Goal: Information Seeking & Learning: Learn about a topic

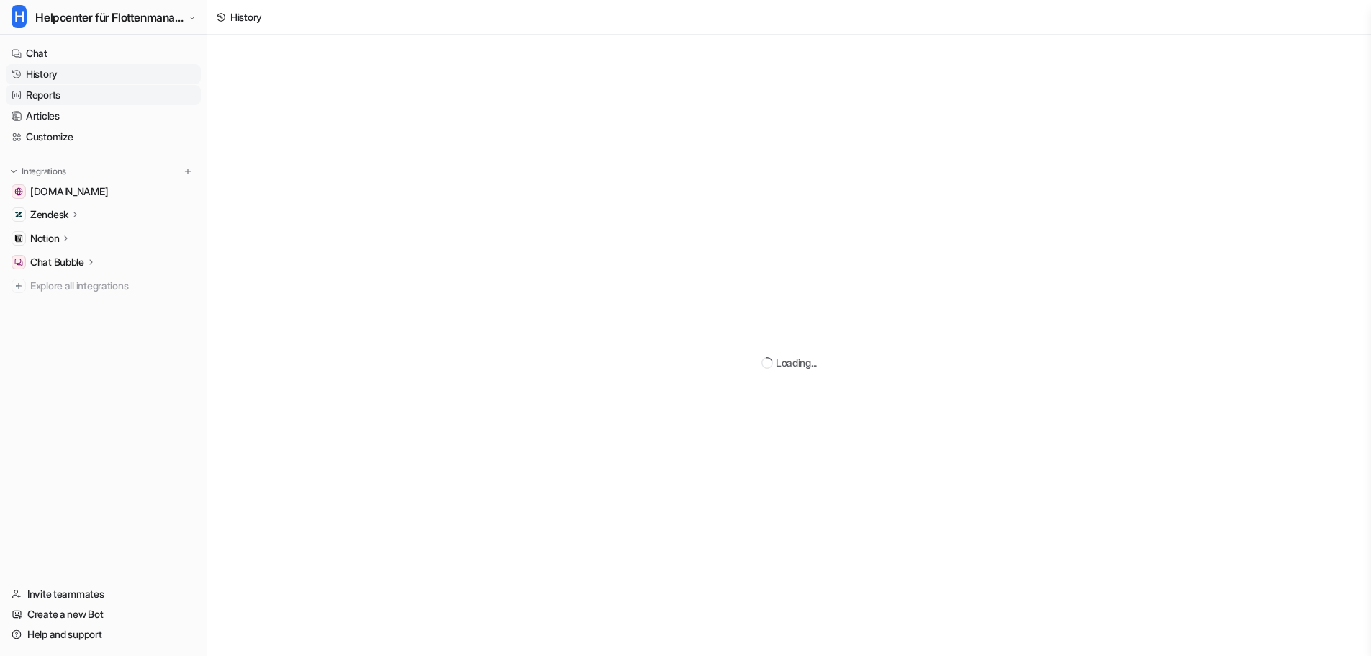
click at [35, 91] on link "Reports" at bounding box center [103, 95] width 195 height 20
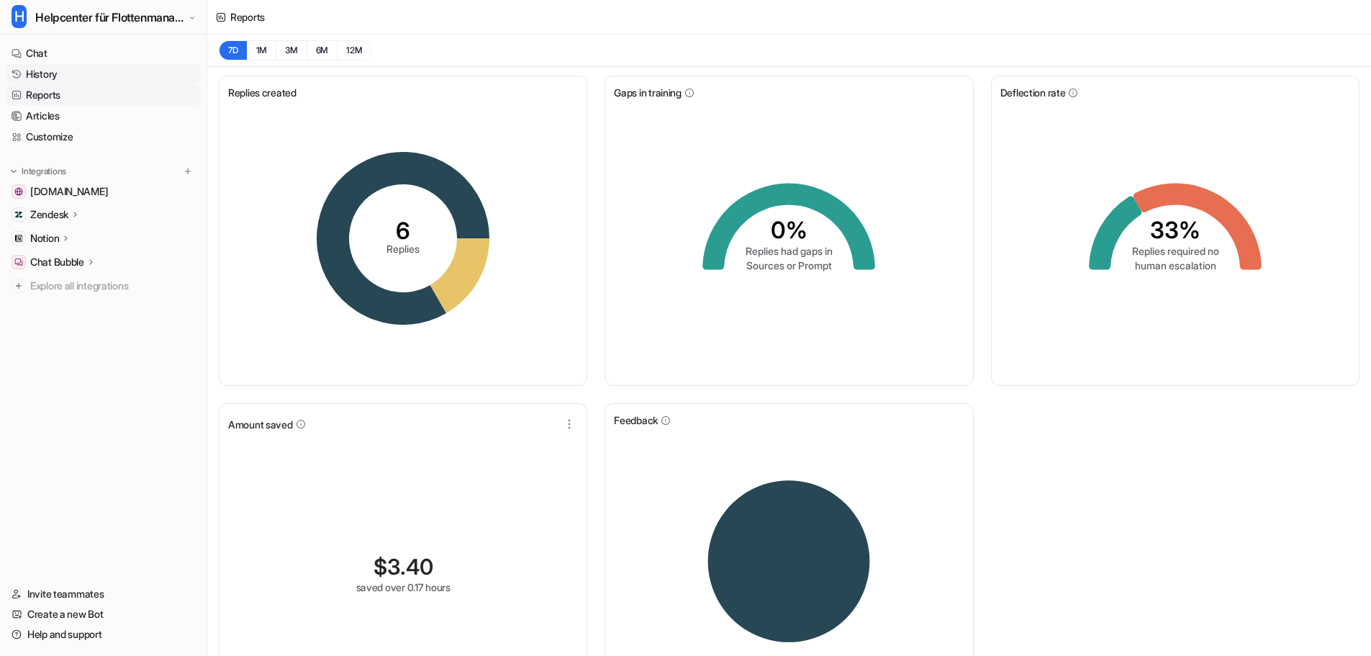
click at [83, 78] on link "History" at bounding box center [103, 74] width 195 height 20
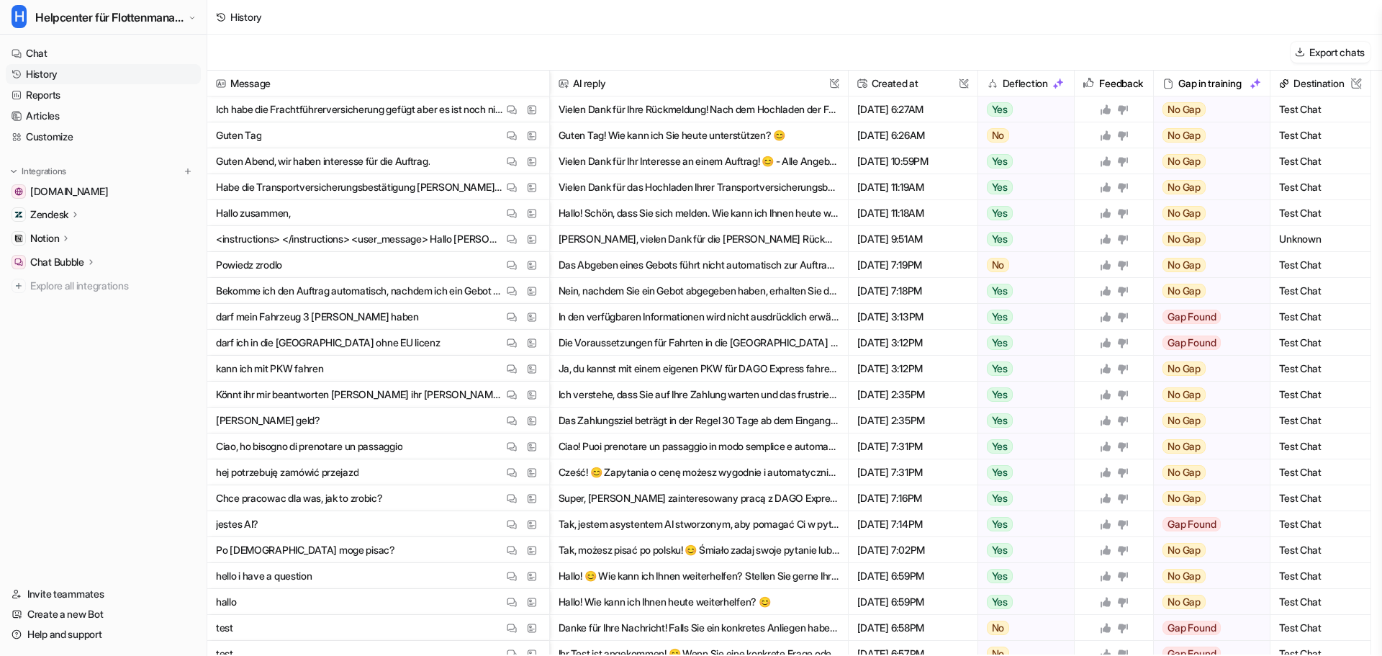
click at [340, 112] on p "Ich habe die Frachtführerversicherung gefügt aber es ist noch nicht bestätigt?" at bounding box center [359, 109] width 287 height 26
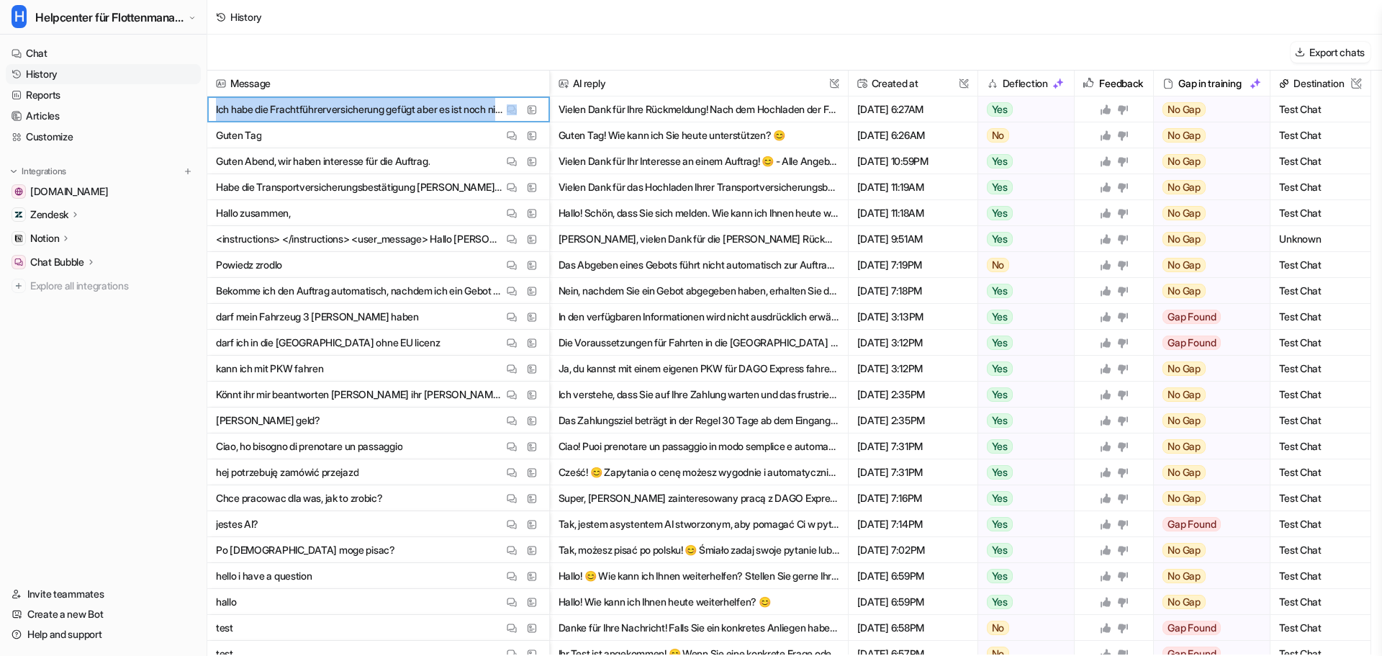
click at [340, 112] on p "Ich habe die Frachtführerversicherung gefügt aber es ist noch nicht bestätigt?" at bounding box center [359, 109] width 287 height 26
click at [704, 96] on button "Vielen Dank für Ihre Rückmeldung! Nach dem Hochladen der Frachtführerversicheru…" at bounding box center [698, 109] width 281 height 26
click at [188, 12] on button "H Helpcenter für Flottenmanager (CarrierHub)" at bounding box center [103, 17] width 207 height 35
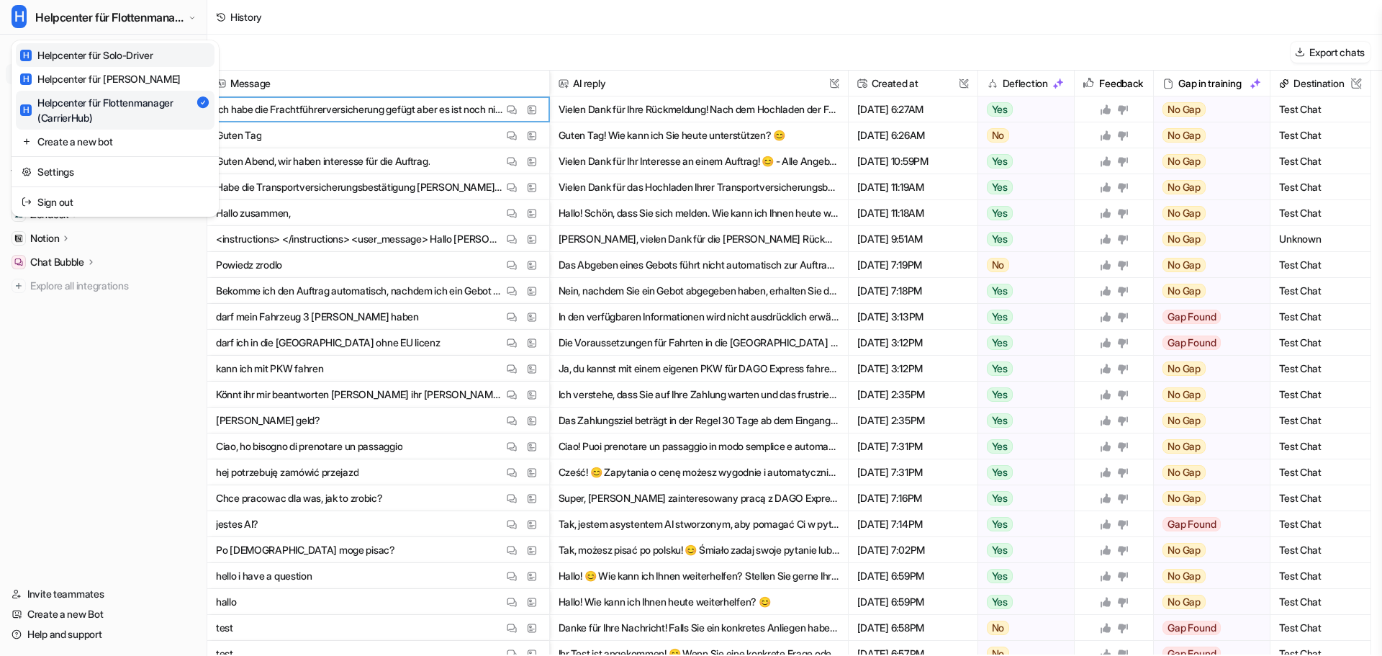
click at [147, 60] on div "H Helpcenter für Solo-Driver" at bounding box center [86, 54] width 133 height 15
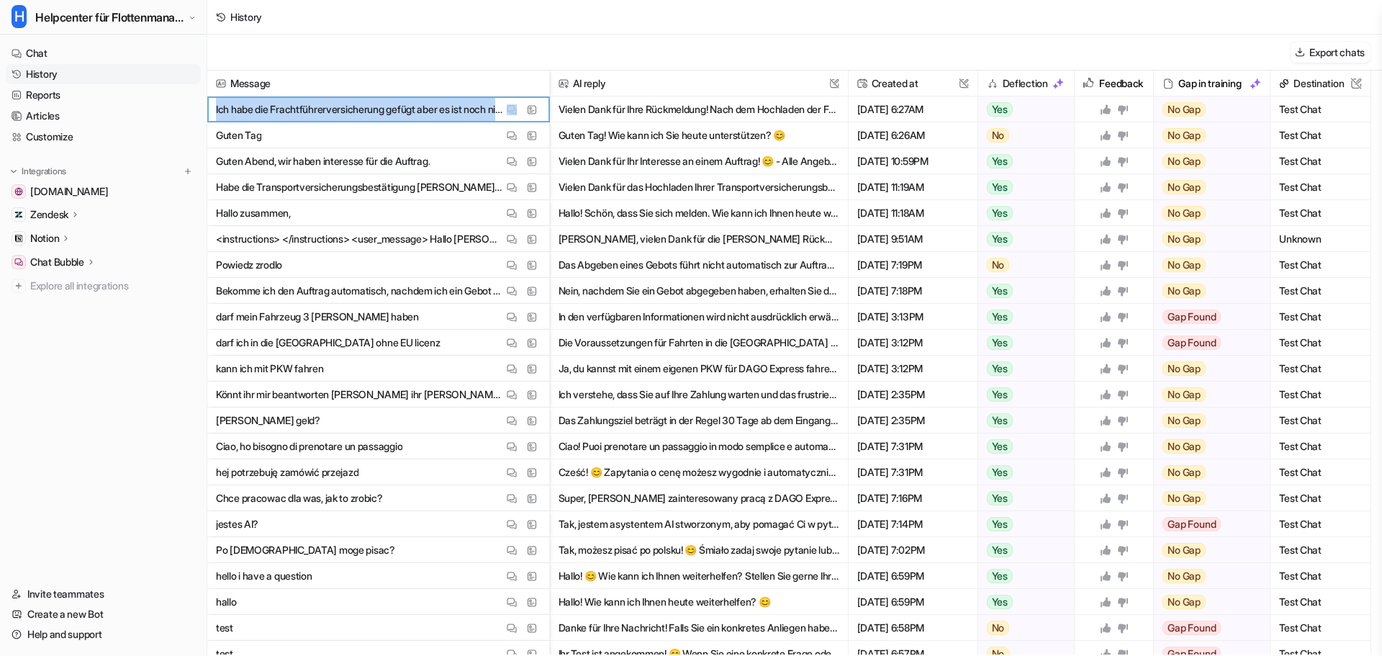
click at [350, 50] on div "Export chats" at bounding box center [794, 53] width 1174 height 36
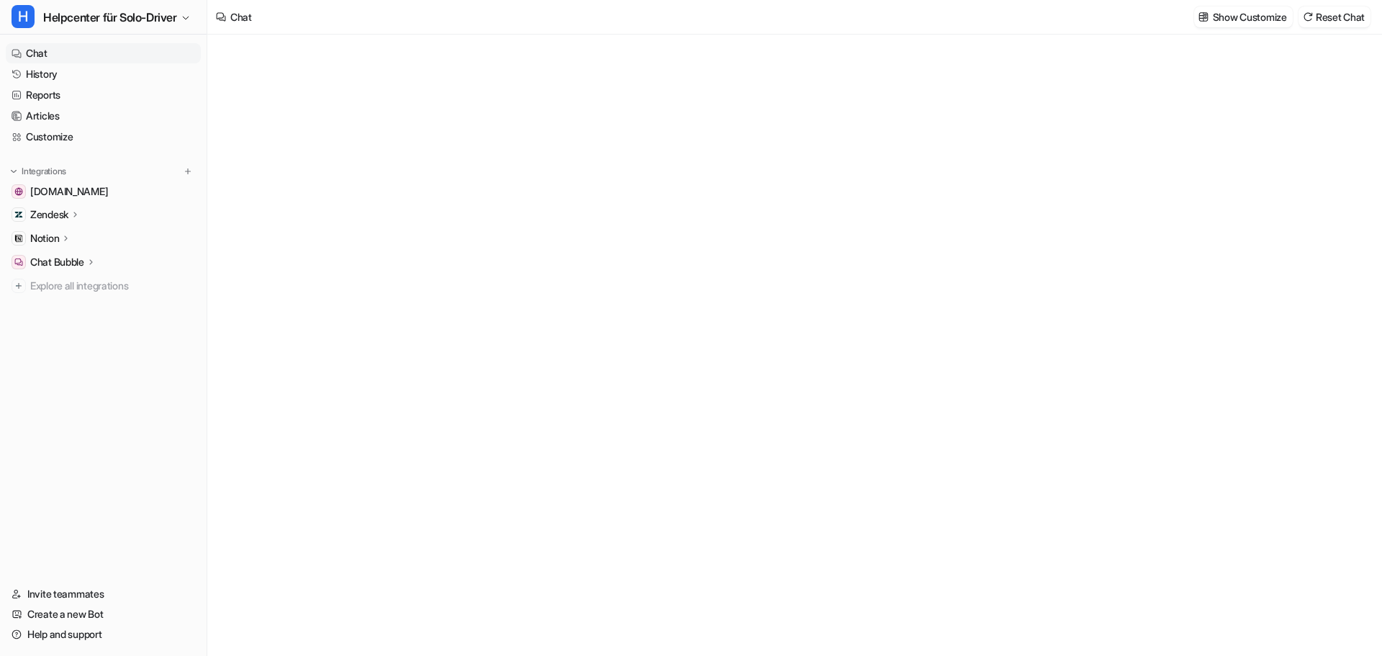
type textarea "**********"
click at [127, 82] on link "History" at bounding box center [103, 74] width 195 height 20
click at [78, 81] on link "History" at bounding box center [103, 74] width 195 height 20
click at [97, 94] on link "Reports" at bounding box center [103, 95] width 195 height 20
click at [81, 101] on link "Reports" at bounding box center [103, 95] width 195 height 20
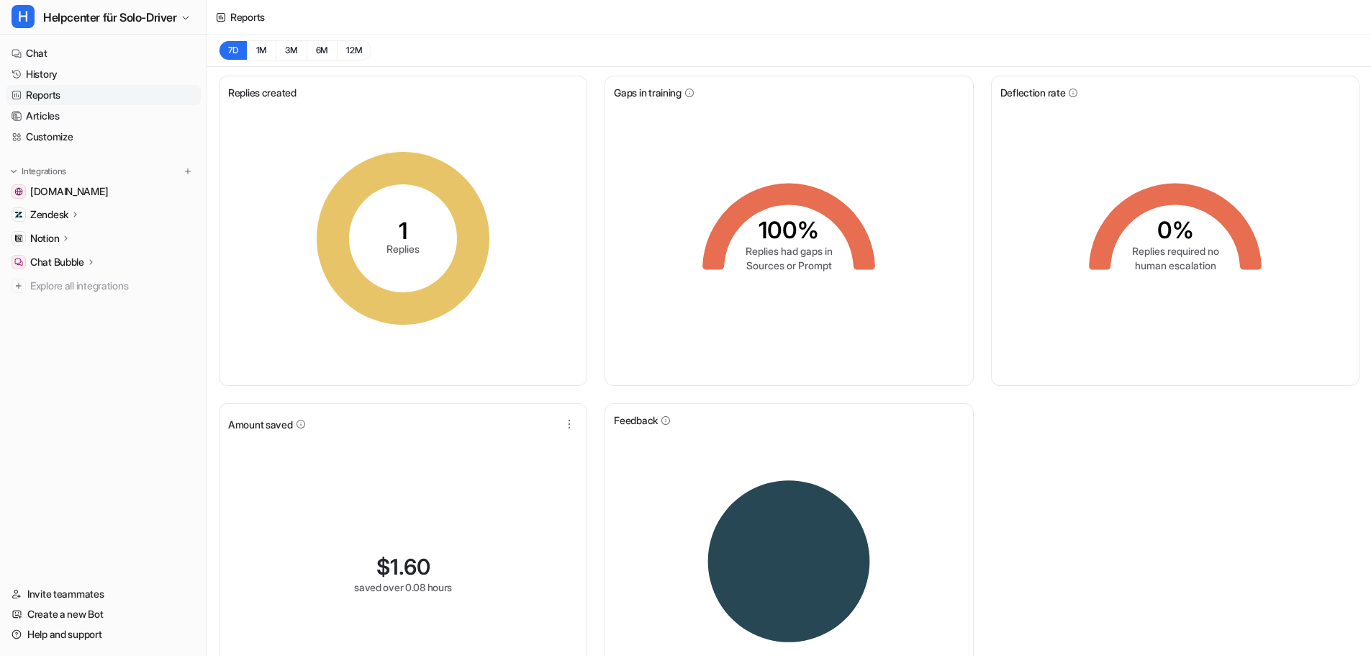
click at [89, 99] on link "Reports" at bounding box center [103, 95] width 195 height 20
click at [68, 94] on link "Reports" at bounding box center [103, 95] width 195 height 20
click at [32, 96] on link "Reports" at bounding box center [103, 95] width 195 height 20
click at [55, 94] on link "Reports" at bounding box center [103, 95] width 195 height 20
click at [97, 104] on ul "Chat History Reports Articles Customize" at bounding box center [103, 95] width 195 height 104
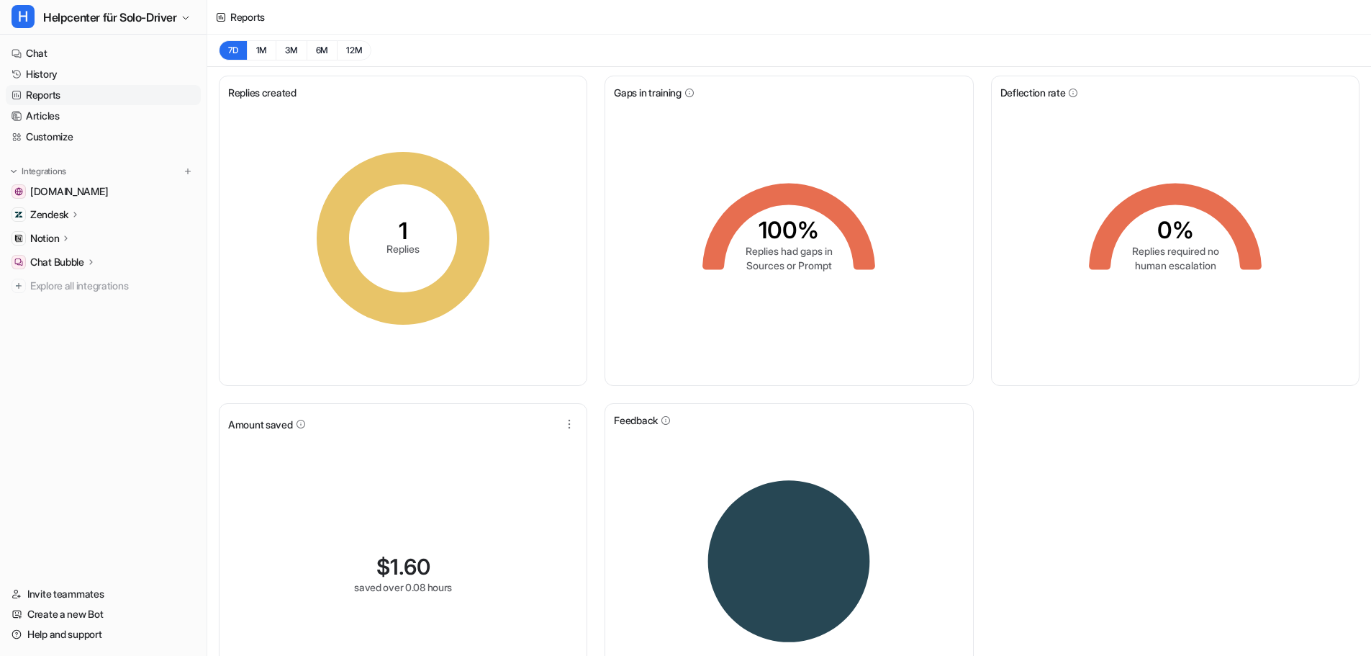
click at [101, 93] on link "Reports" at bounding box center [103, 95] width 195 height 20
click at [44, 66] on link "History" at bounding box center [103, 74] width 195 height 20
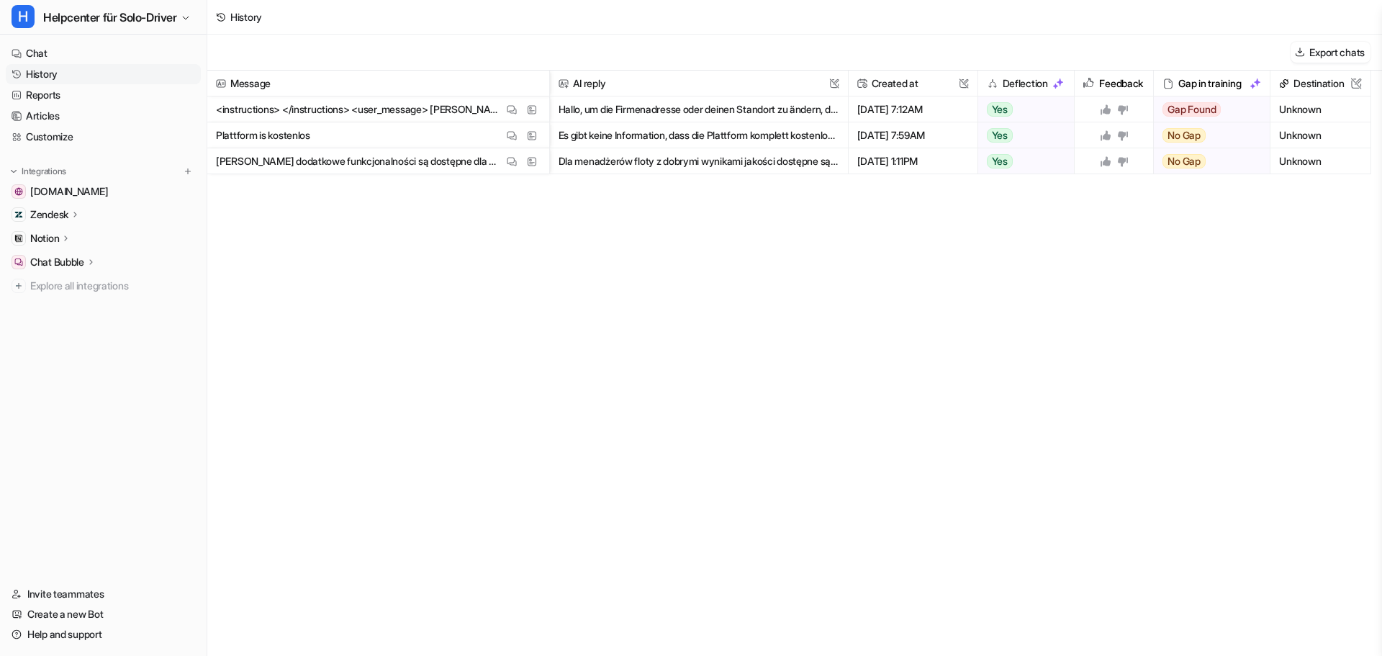
click at [581, 105] on button "Hallo, um die Firmenadresse oder deinen Standort zu ändern, damit du lokale Auf…" at bounding box center [698, 109] width 281 height 26
click at [422, 124] on span "Plattform is kostenlos View Thread View Sources" at bounding box center [378, 135] width 330 height 26
click at [456, 114] on p "<instructions> </instructions> <user_message> [PERSON_NAME] Kont typ haben Sie …" at bounding box center [359, 109] width 287 height 26
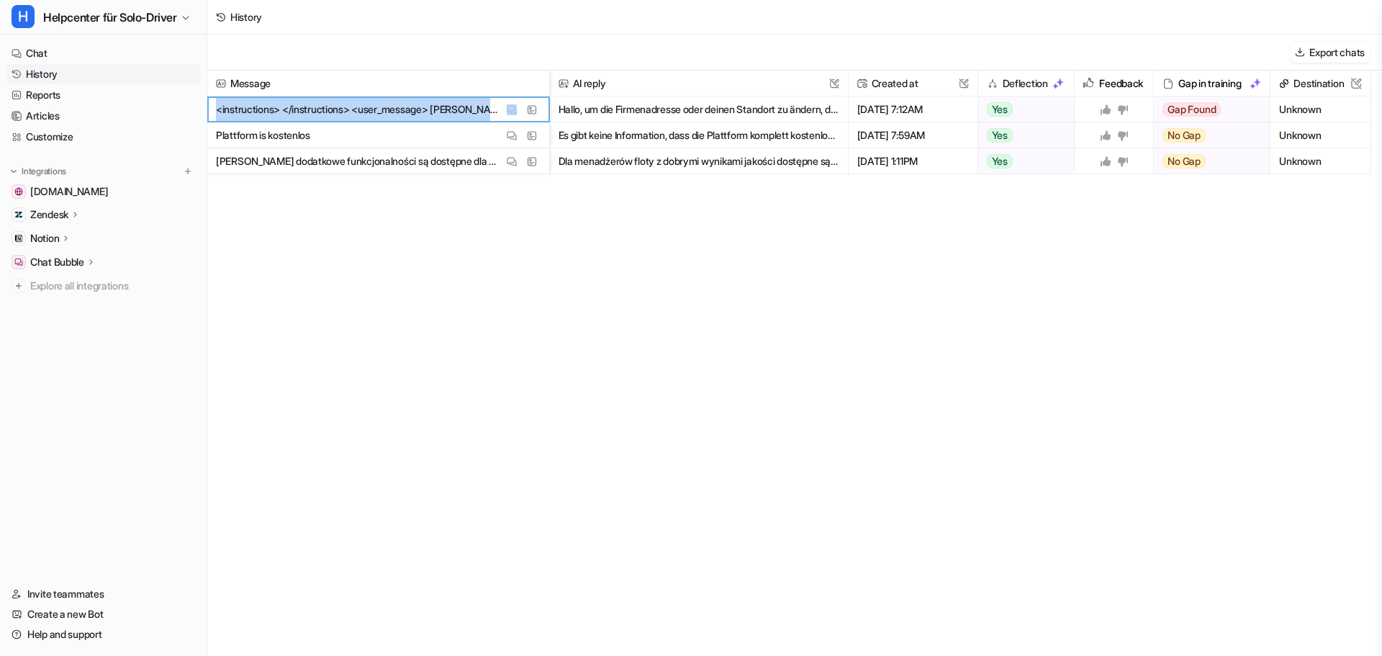
click at [456, 114] on p "<instructions> </instructions> <user_message> [PERSON_NAME] Kont typ haben Sie …" at bounding box center [359, 109] width 287 height 26
click at [639, 260] on div "Message AI reply This field cannot be modified Created at This field cannot be …" at bounding box center [794, 363] width 1174 height 584
